Goal: Find specific page/section: Find specific page/section

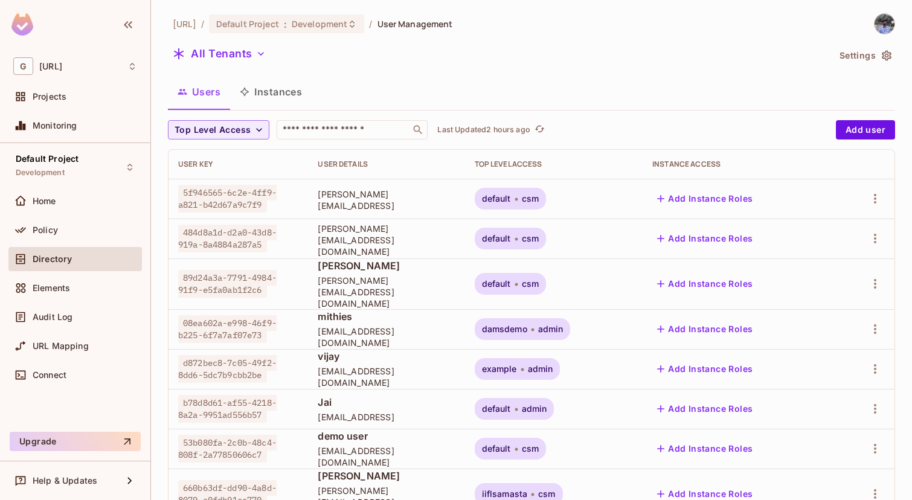
click at [240, 56] on button "All Tenants" at bounding box center [219, 53] width 103 height 19
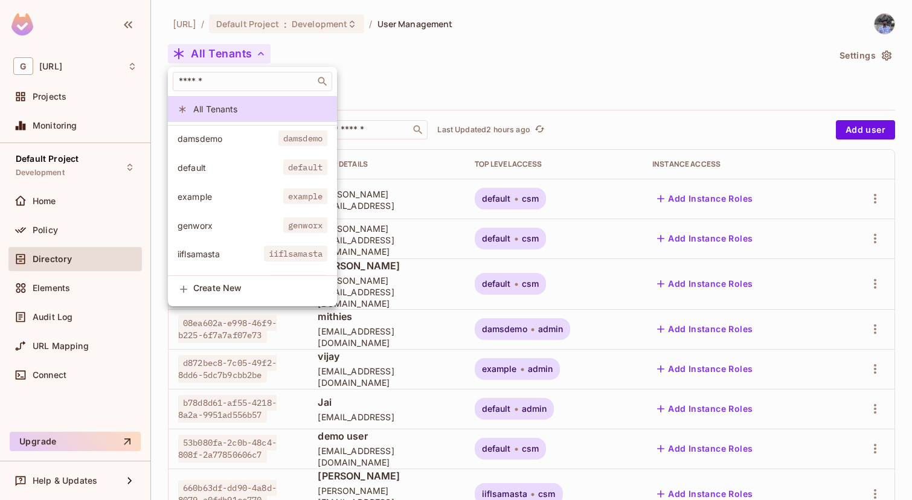
click at [231, 249] on span "iiflsamasta" at bounding box center [221, 253] width 86 height 11
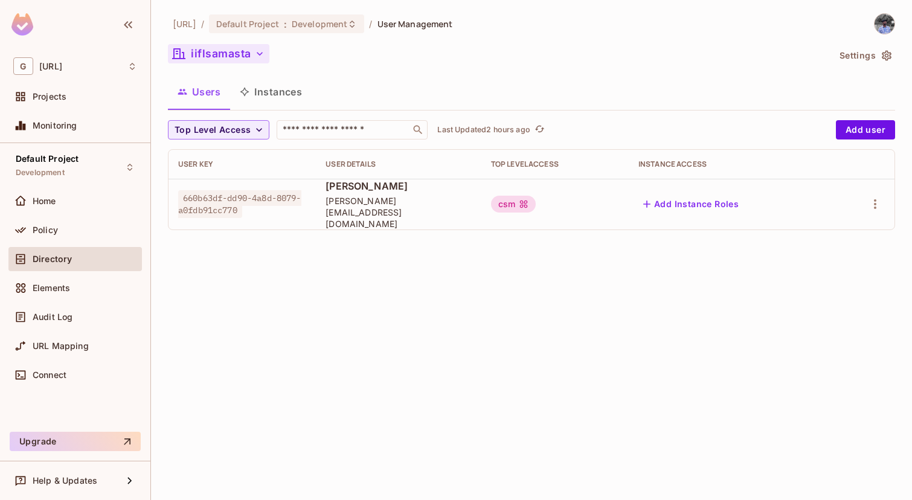
drag, startPoint x: 256, startPoint y: 62, endPoint x: 175, endPoint y: 52, distance: 81.6
click at [175, 52] on button "iiflsamasta" at bounding box center [218, 53] width 101 height 19
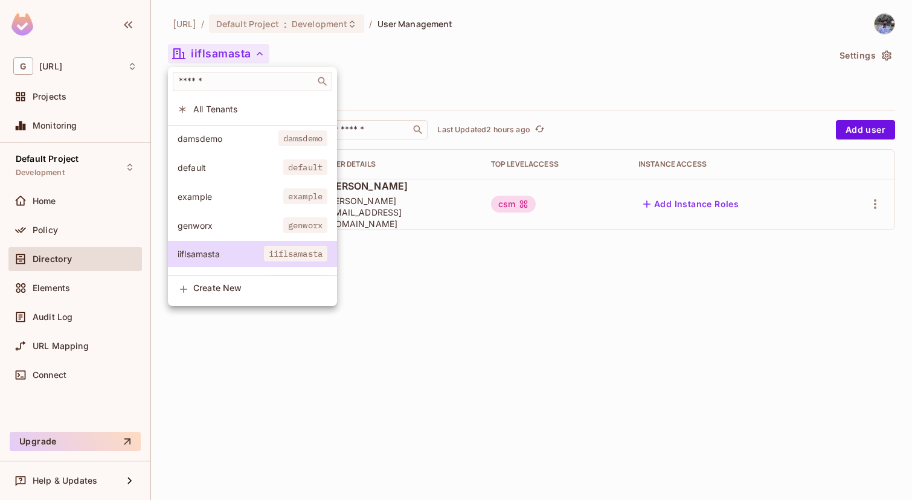
click at [429, 71] on div at bounding box center [456, 250] width 912 height 500
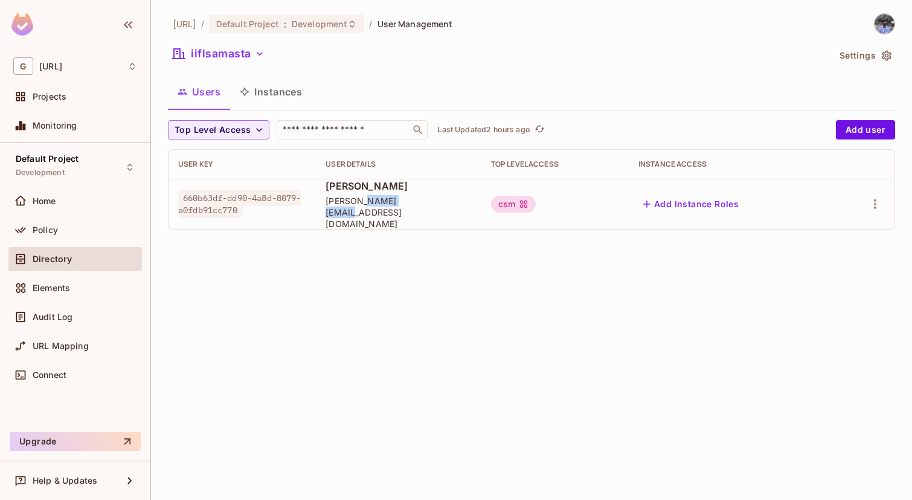
drag, startPoint x: 359, startPoint y: 208, endPoint x: 403, endPoint y: 208, distance: 43.5
click at [403, 208] on span "[PERSON_NAME][EMAIL_ADDRESS][DOMAIN_NAME]" at bounding box center [399, 212] width 146 height 34
copy span "iiflsamasta"
